Goal: Information Seeking & Learning: Learn about a topic

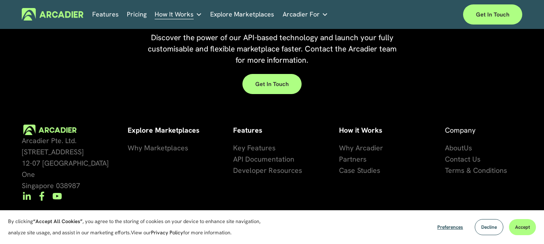
scroll to position [1792, 0]
click at [462, 143] on span "About" at bounding box center [454, 147] width 19 height 9
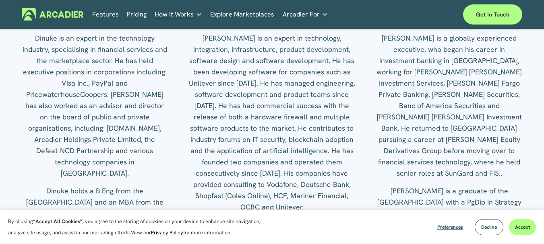
scroll to position [1022, 0]
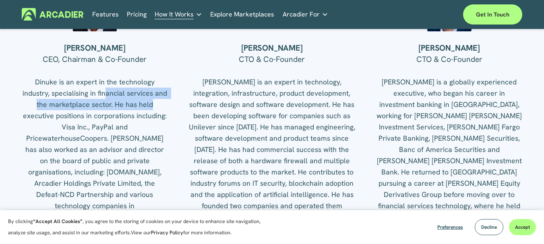
drag, startPoint x: 105, startPoint y: 100, endPoint x: 152, endPoint y: 114, distance: 49.0
click at [152, 114] on p "Dinuke is an expert in the technology industry, specialising in financial servi…" at bounding box center [95, 149] width 146 height 146
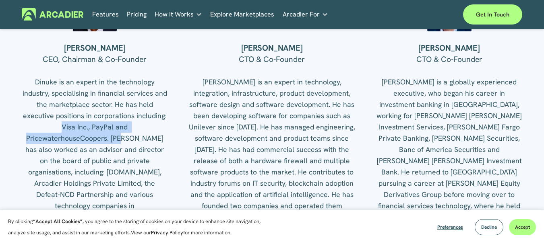
drag, startPoint x: 62, startPoint y: 135, endPoint x: 131, endPoint y: 143, distance: 69.3
click at [122, 142] on p "Dinuke is an expert in the technology industry, specialising in financial servi…" at bounding box center [95, 149] width 146 height 146
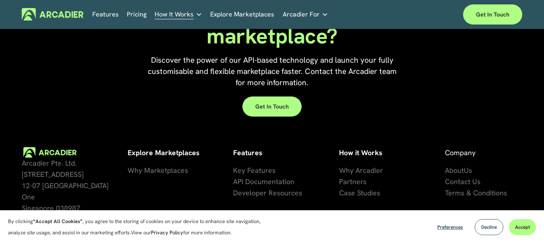
scroll to position [1792, 0]
